Goal: Entertainment & Leisure: Consume media (video, audio)

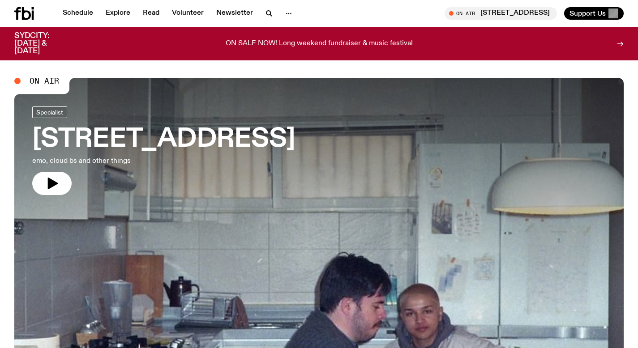
scroll to position [162, 0]
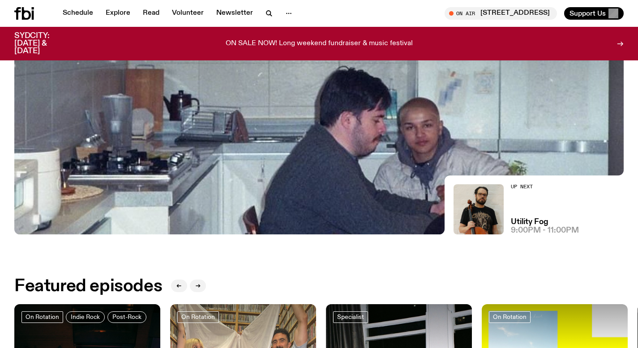
scroll to position [39, 0]
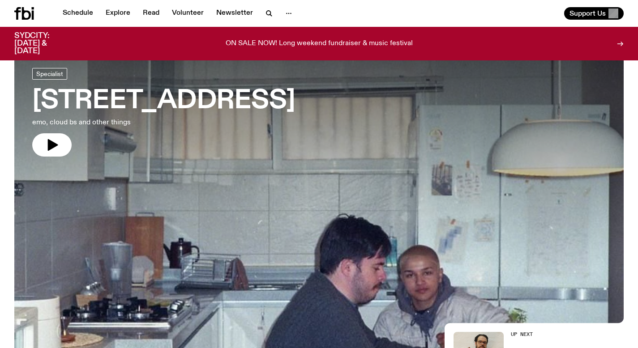
click at [124, 99] on h3 "[STREET_ADDRESS]" at bounding box center [163, 101] width 263 height 25
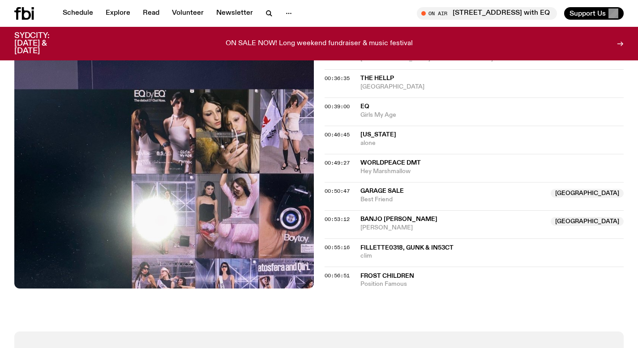
scroll to position [635, 0]
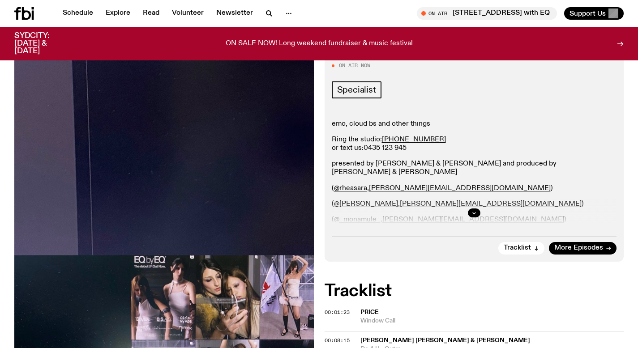
scroll to position [0, 0]
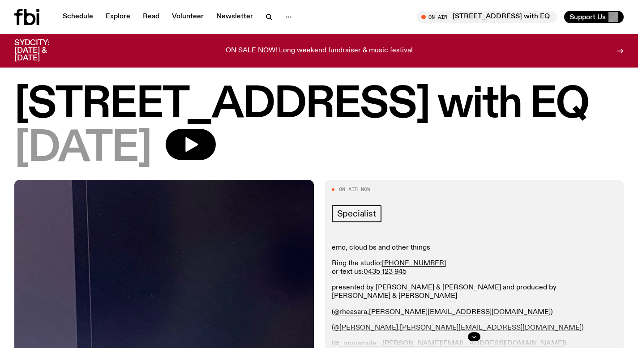
click at [467, 117] on h1 "[STREET_ADDRESS] with EQ" at bounding box center [319, 105] width 610 height 40
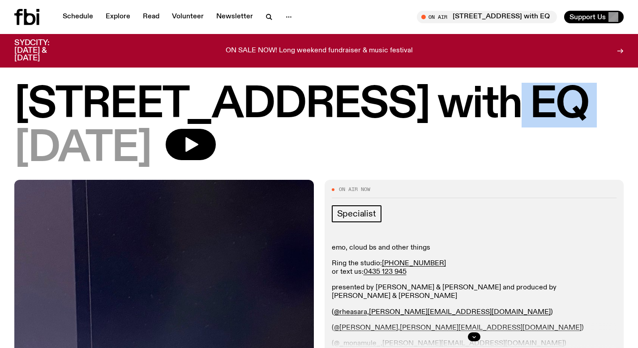
click at [467, 117] on h1 "[STREET_ADDRESS] with EQ" at bounding box center [319, 105] width 610 height 40
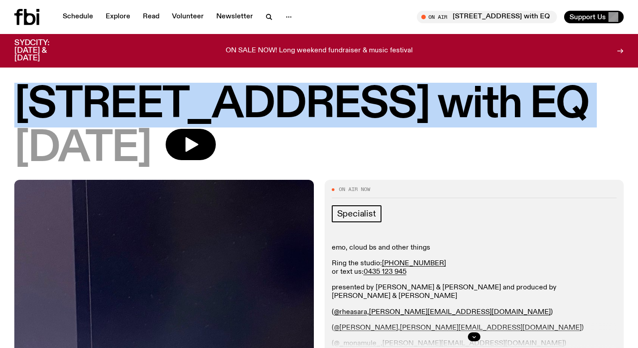
click at [467, 117] on h1 "[STREET_ADDRESS] with EQ" at bounding box center [319, 105] width 610 height 40
drag, startPoint x: 482, startPoint y: 112, endPoint x: 6, endPoint y: 82, distance: 476.5
click at [410, 122] on h1 "[STREET_ADDRESS] with EQ" at bounding box center [319, 105] width 610 height 40
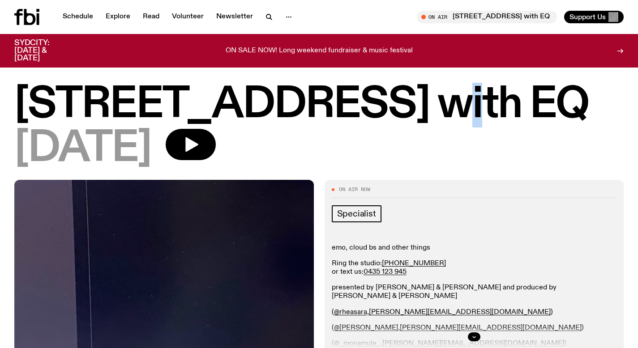
click at [410, 122] on h1 "[STREET_ADDRESS] with EQ" at bounding box center [319, 105] width 610 height 40
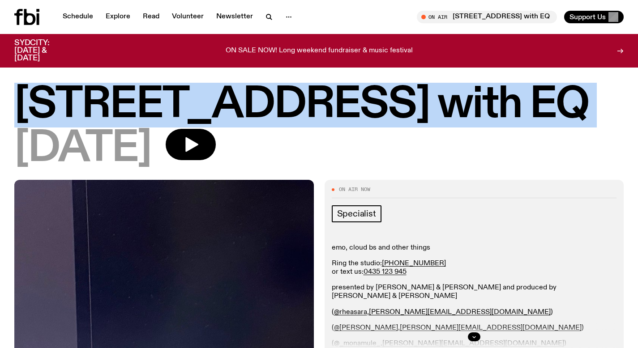
click at [410, 122] on h1 "[STREET_ADDRESS] with EQ" at bounding box center [319, 105] width 610 height 40
click at [428, 115] on h1 "[STREET_ADDRESS] with EQ" at bounding box center [319, 105] width 610 height 40
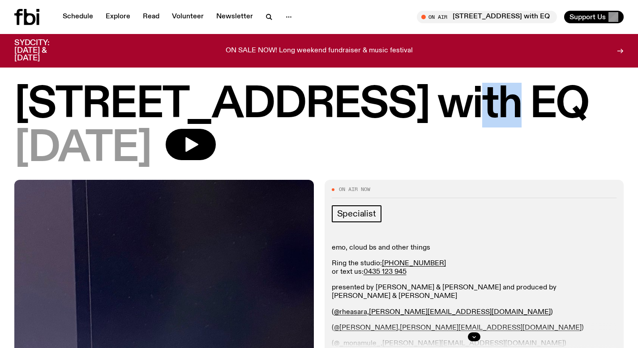
click at [428, 115] on h1 "[STREET_ADDRESS] with EQ" at bounding box center [319, 105] width 610 height 40
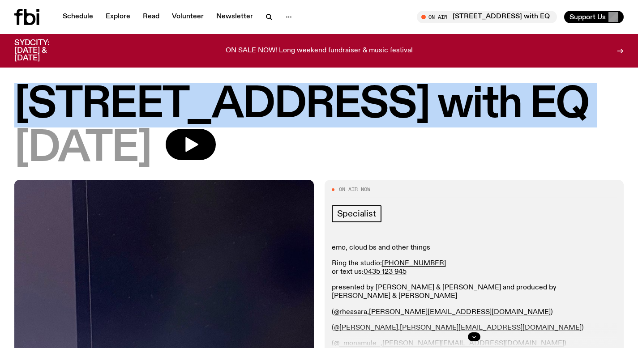
click at [419, 113] on h1 "[STREET_ADDRESS] with EQ" at bounding box center [319, 105] width 610 height 40
click at [412, 112] on h1 "[STREET_ADDRESS] with EQ" at bounding box center [319, 105] width 610 height 40
click at [412, 113] on h1 "[STREET_ADDRESS] with EQ" at bounding box center [319, 105] width 610 height 40
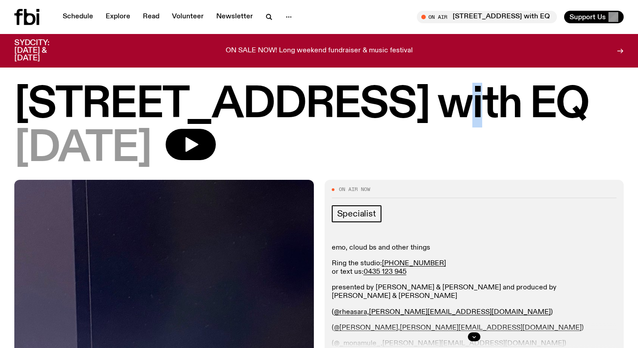
click at [412, 113] on h1 "[STREET_ADDRESS] with EQ" at bounding box center [319, 105] width 610 height 40
click at [324, 106] on h1 "[STREET_ADDRESS] with EQ" at bounding box center [319, 105] width 610 height 40
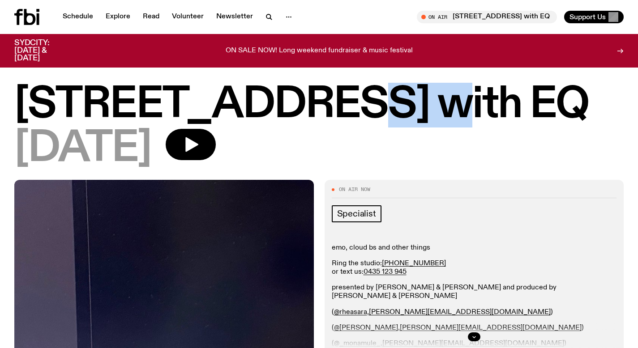
click at [324, 106] on h1 "[STREET_ADDRESS] with EQ" at bounding box center [319, 105] width 610 height 40
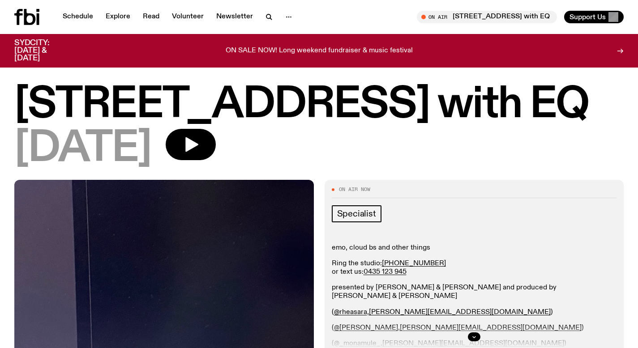
click at [451, 99] on h1 "[STREET_ADDRESS] with EQ" at bounding box center [319, 105] width 610 height 40
click at [443, 103] on h1 "[STREET_ADDRESS] with EQ" at bounding box center [319, 105] width 610 height 40
click at [442, 103] on h1 "[STREET_ADDRESS] with EQ" at bounding box center [319, 105] width 610 height 40
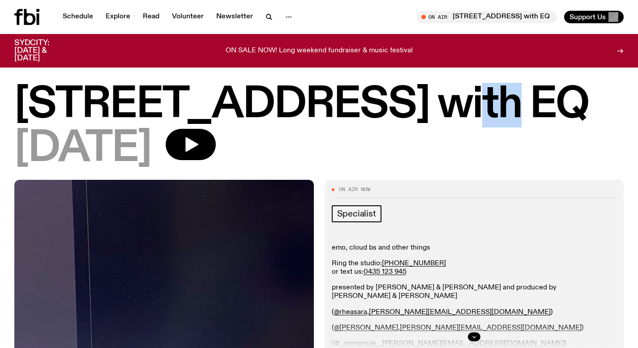
click at [442, 103] on h1 "[STREET_ADDRESS] with EQ" at bounding box center [319, 105] width 610 height 40
click at [443, 104] on h1 "[STREET_ADDRESS] with EQ" at bounding box center [319, 105] width 610 height 40
click at [442, 102] on h1 "[STREET_ADDRESS] with EQ" at bounding box center [319, 105] width 610 height 40
